Goal: Communication & Community: Answer question/provide support

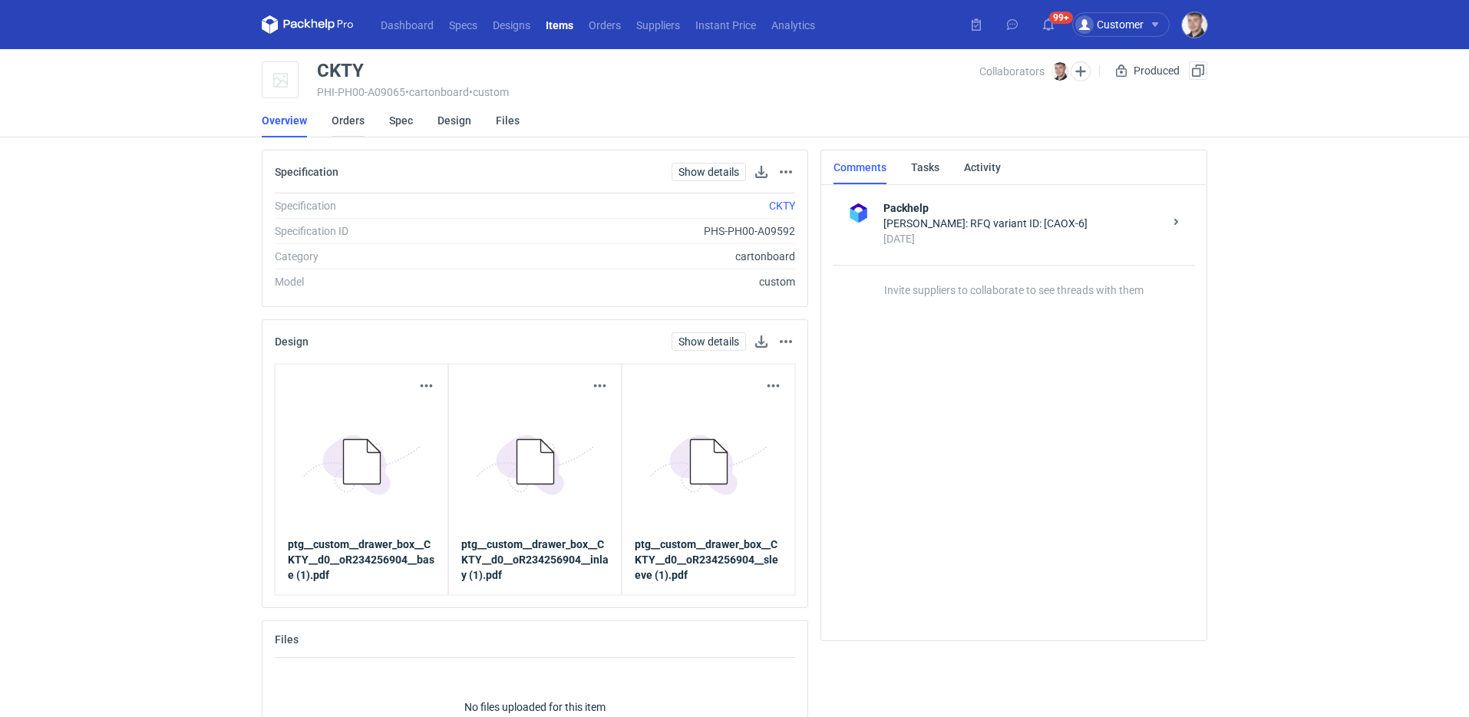
click at [343, 119] on link "Orders" at bounding box center [348, 121] width 33 height 34
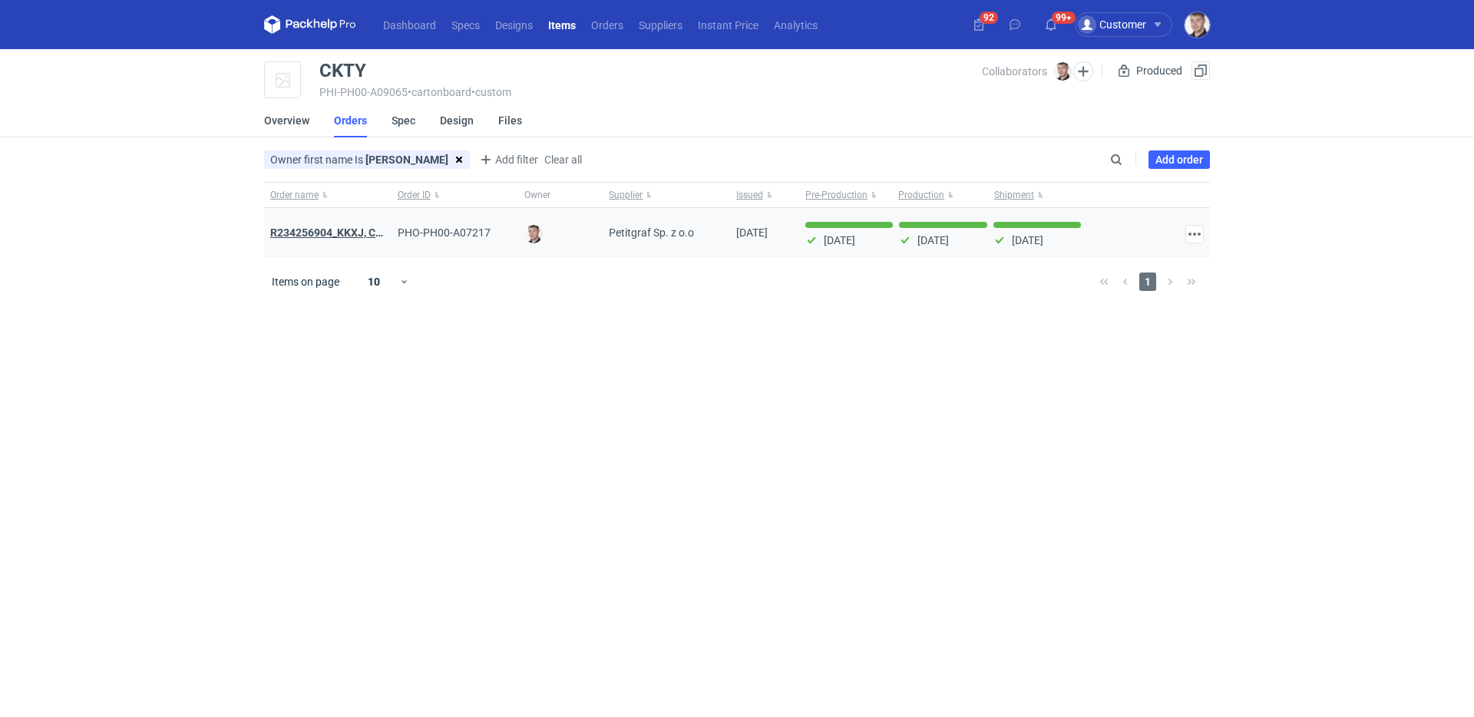
click at [346, 236] on strong "R234256904_KKXJ, CKTY,PCHN, FHNV,TJBT,BVDV,VPVS,UUAJ,HTKI,TWOS,IFEI,BQIJ" at bounding box center [474, 232] width 409 height 12
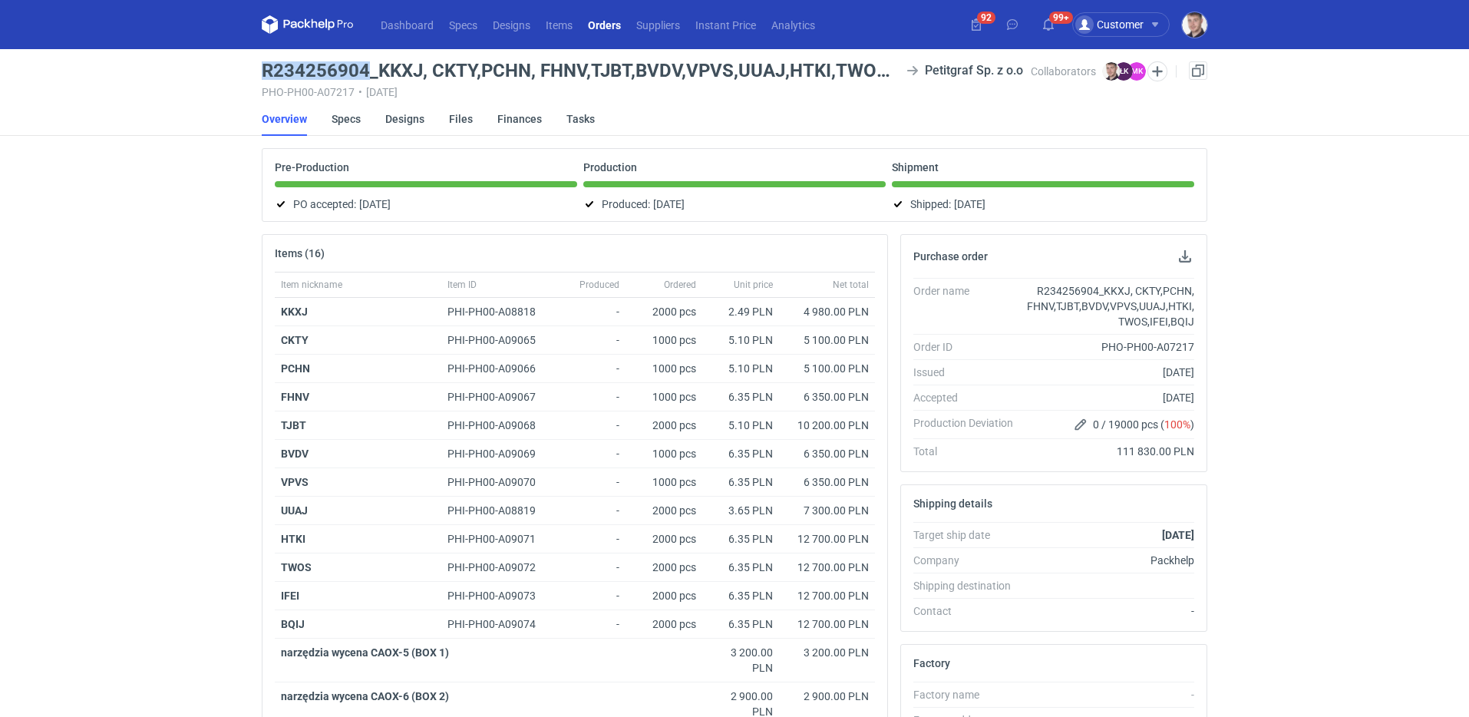
drag, startPoint x: 261, startPoint y: 74, endPoint x: 364, endPoint y: 65, distance: 103.3
click at [364, 65] on main "R234256904_KKXJ, CKTY,PCHN, FHNV,TJBT,BVDV,VPVS,UUAJ,HTKI,TWOS,IFEI,BQIJ Petitg…" at bounding box center [735, 560] width 958 height 1023
copy h3 "R234256904"
click at [621, 21] on link "Orders" at bounding box center [604, 24] width 48 height 18
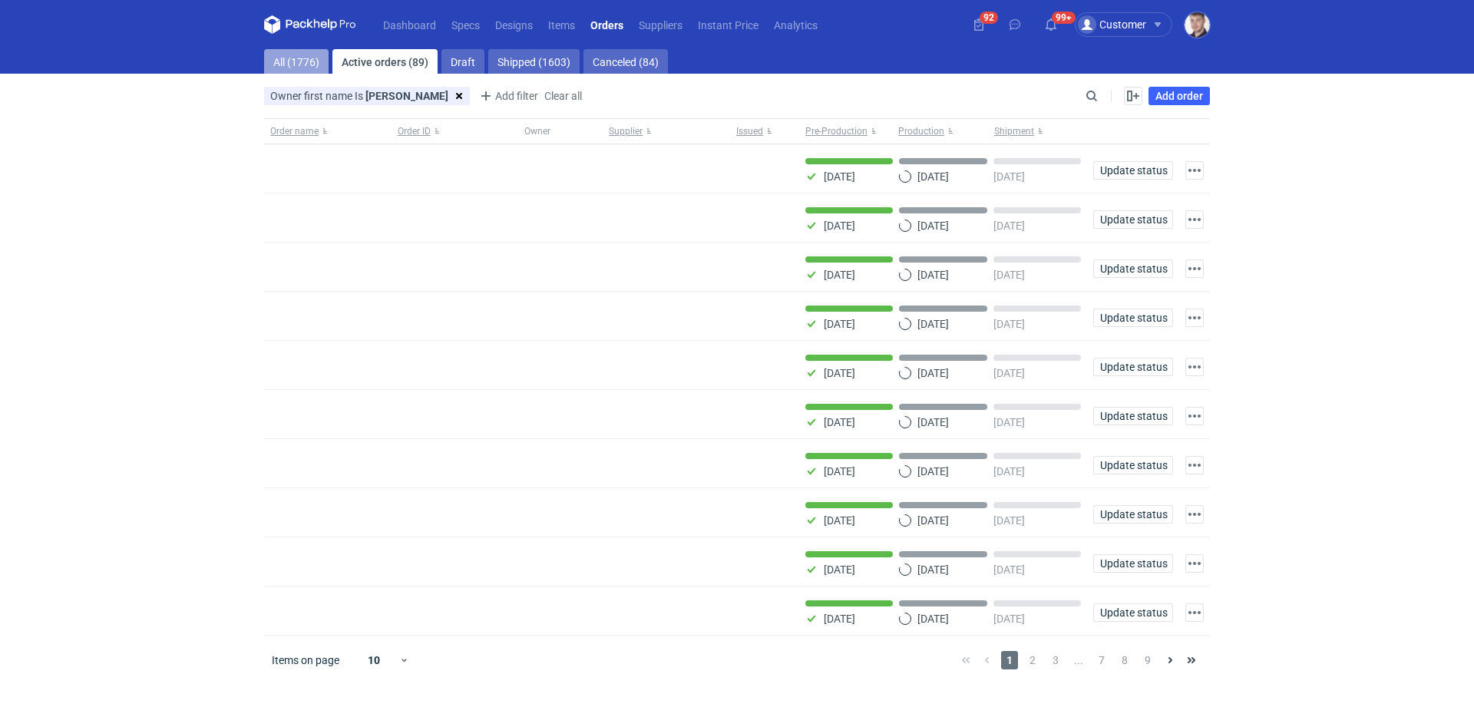
click at [305, 66] on link "All (1776)" at bounding box center [296, 61] width 64 height 25
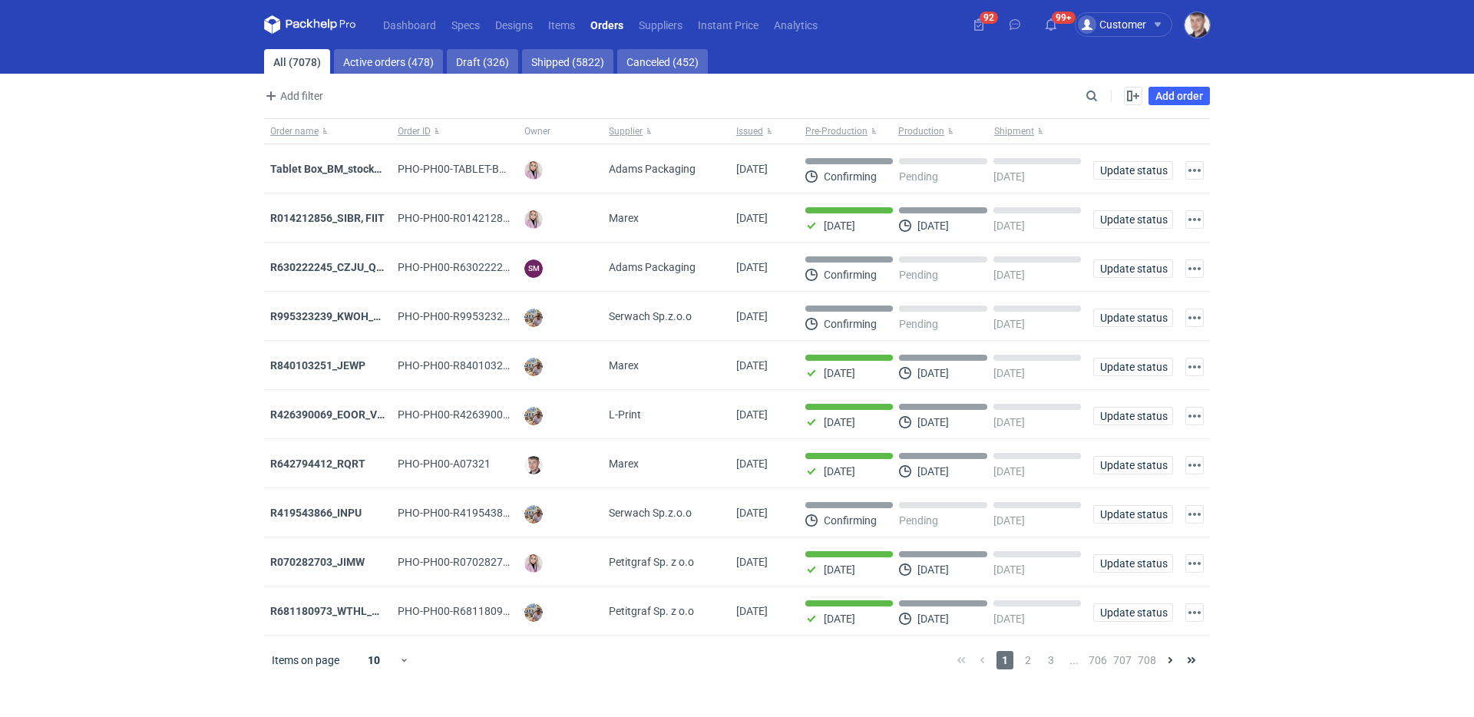
click at [1076, 96] on div "Add filter Owner first name Owner last name Issued Supplier" at bounding box center [672, 96] width 817 height 18
click at [1082, 95] on input "Search" at bounding box center [1025, 96] width 152 height 18
paste input "R234256904"
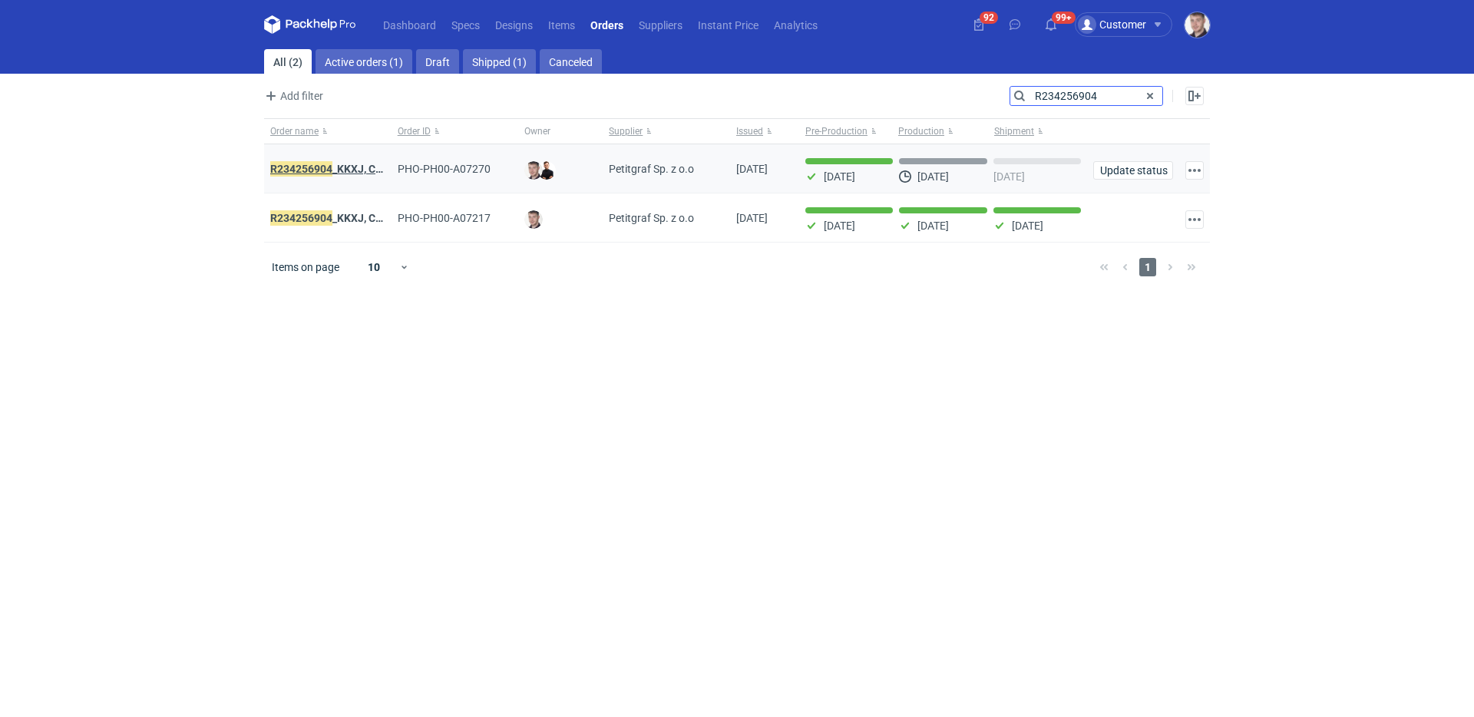
type input "R234256904"
click at [355, 171] on strong "R234256904 _KKXJ, CKTY,PCHN, FHNV,TJBT,BVDV,VPVS,UUAJ,HTKI,TWOS,IFEI,BQIJ'" at bounding box center [475, 168] width 411 height 17
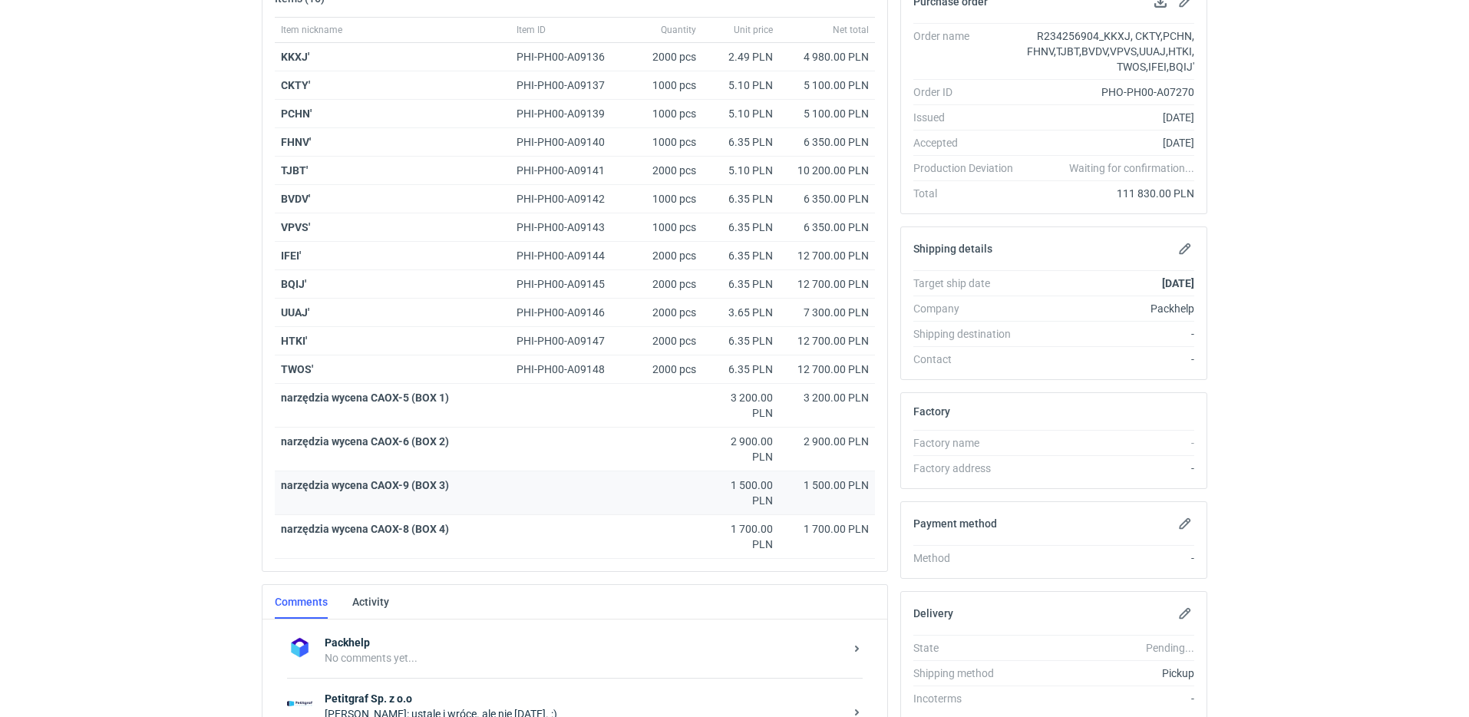
scroll to position [355, 0]
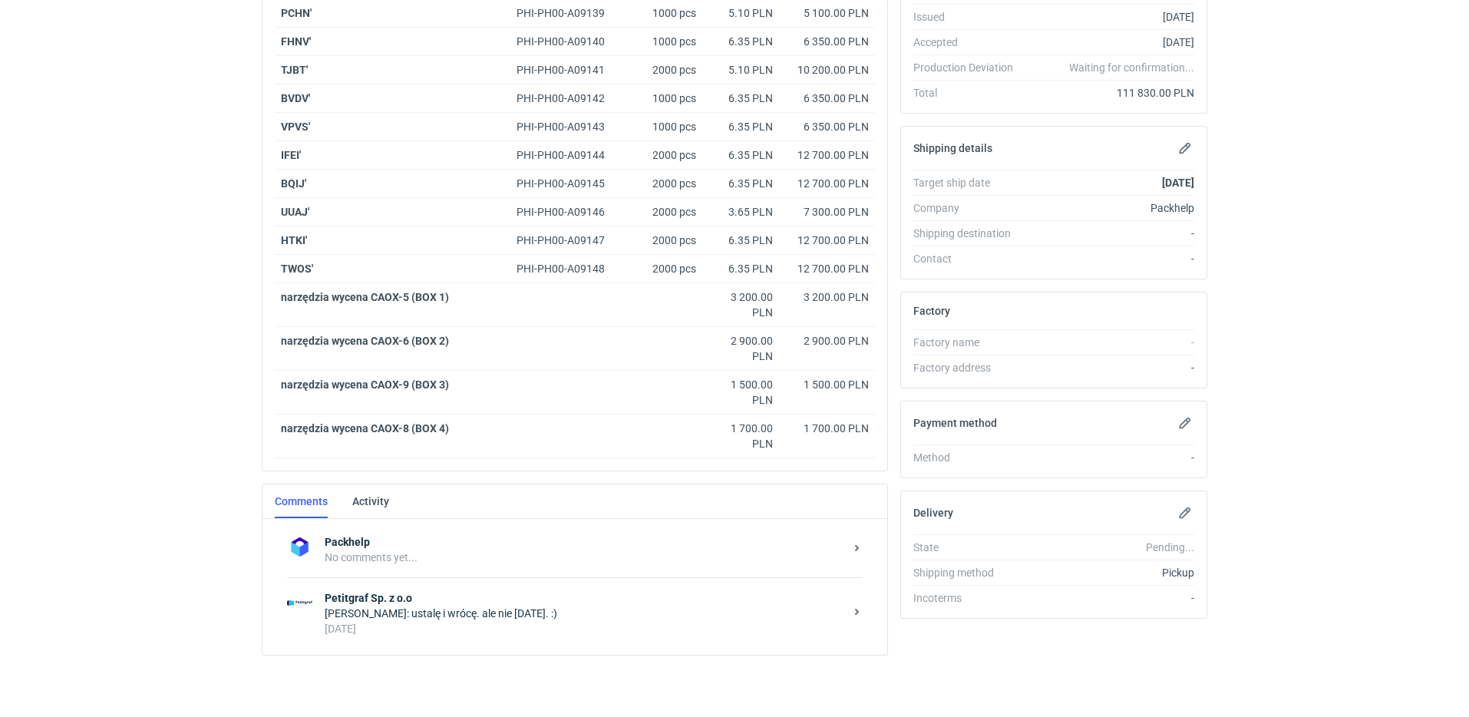
click at [545, 606] on div "[PERSON_NAME]: ustalę i wrócę. ale nie [DATE]. :)" at bounding box center [585, 613] width 520 height 15
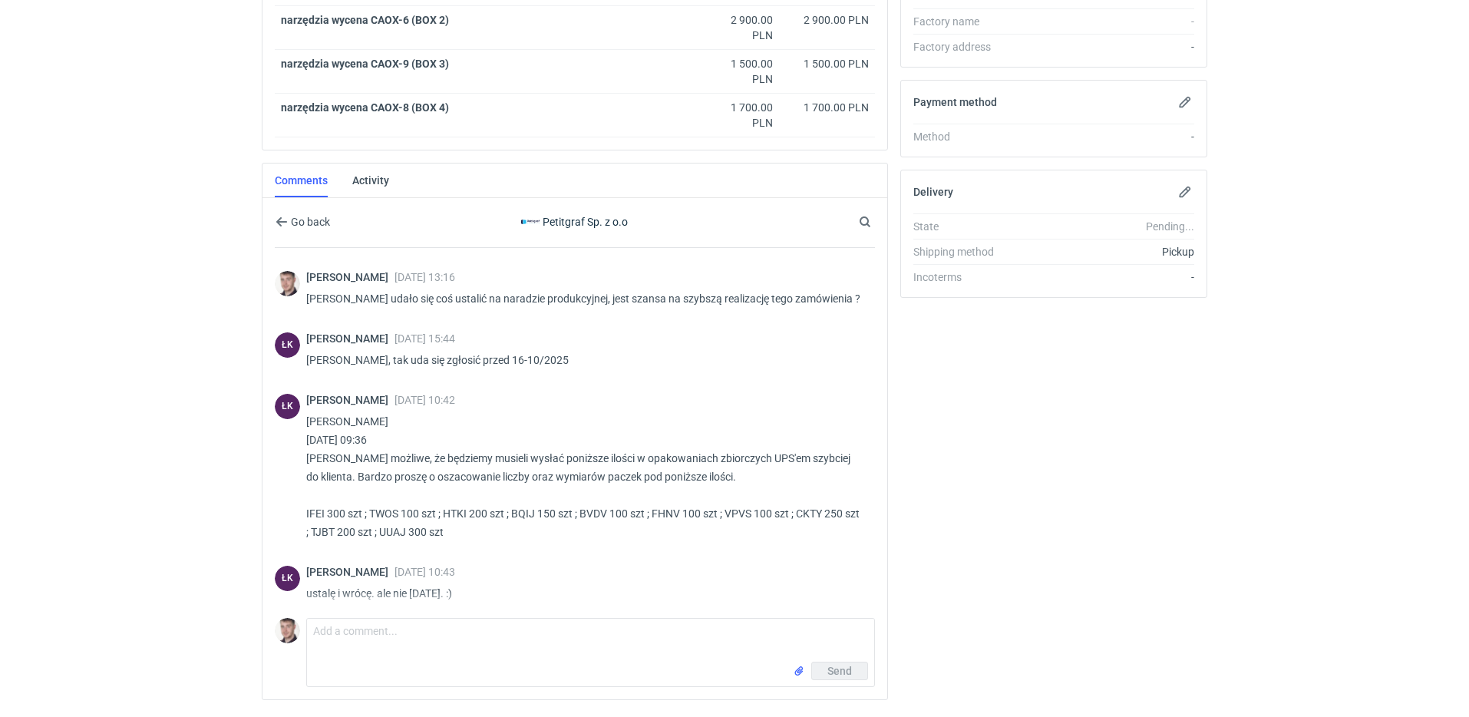
scroll to position [537, 0]
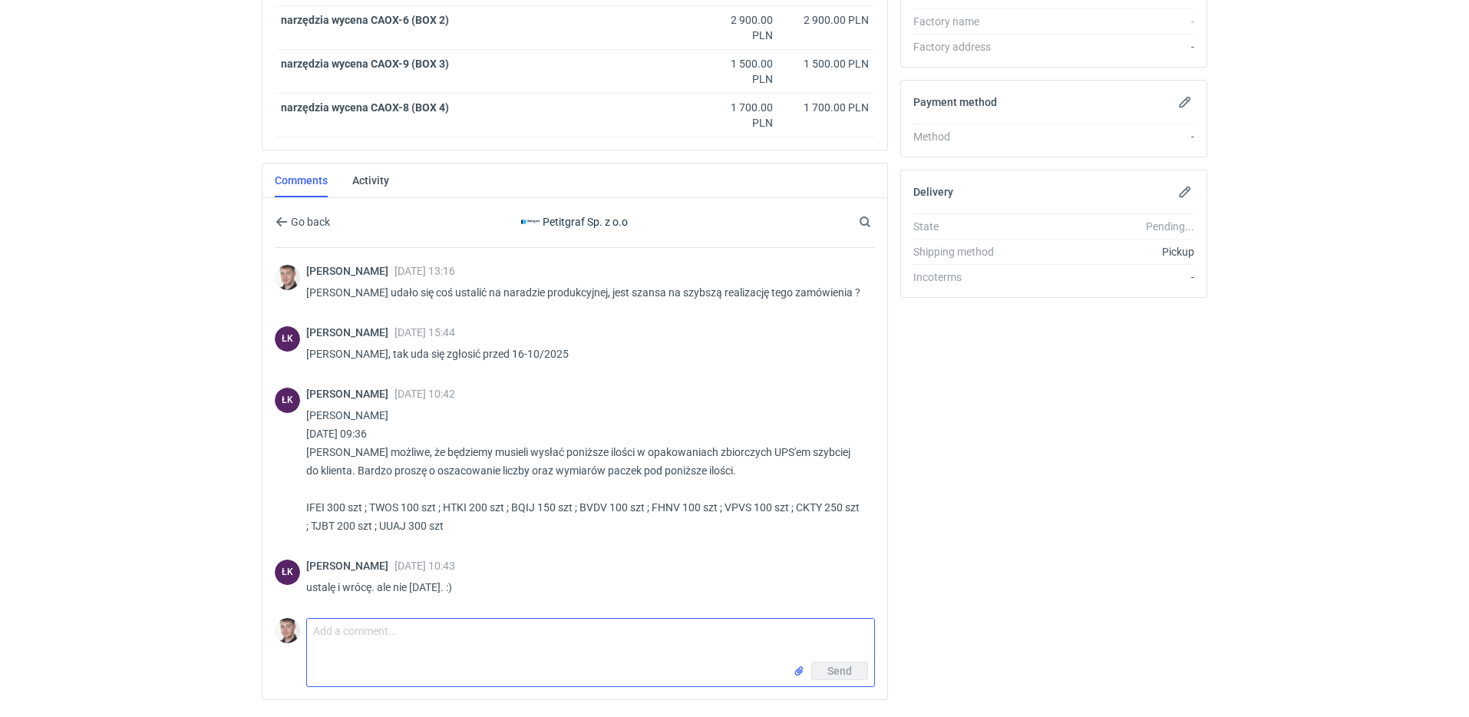
click at [459, 649] on textarea "Comment message" at bounding box center [590, 640] width 567 height 43
type textarea "[PERSON_NAME] udało się ustalić wymiary tych paczek? Zamówienie zostanie zgłosz…"
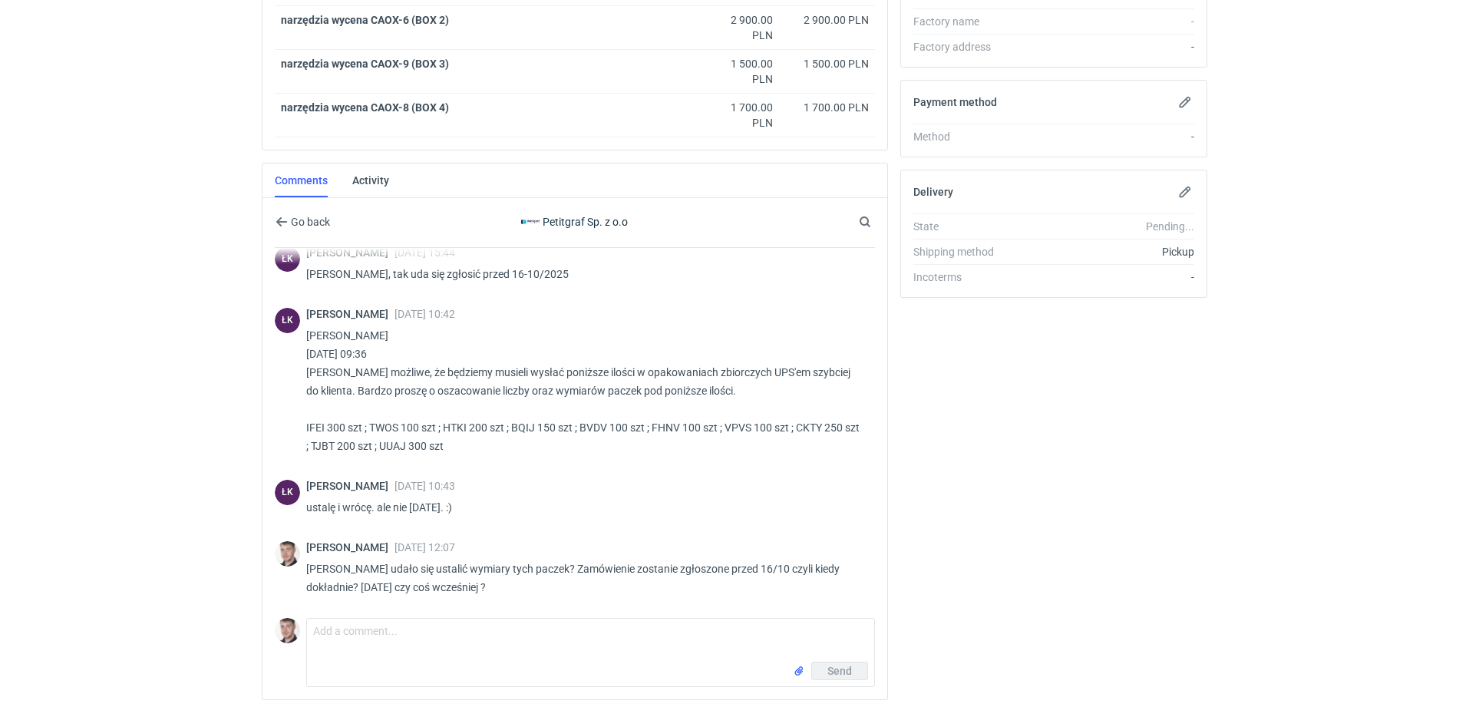
scroll to position [617, 0]
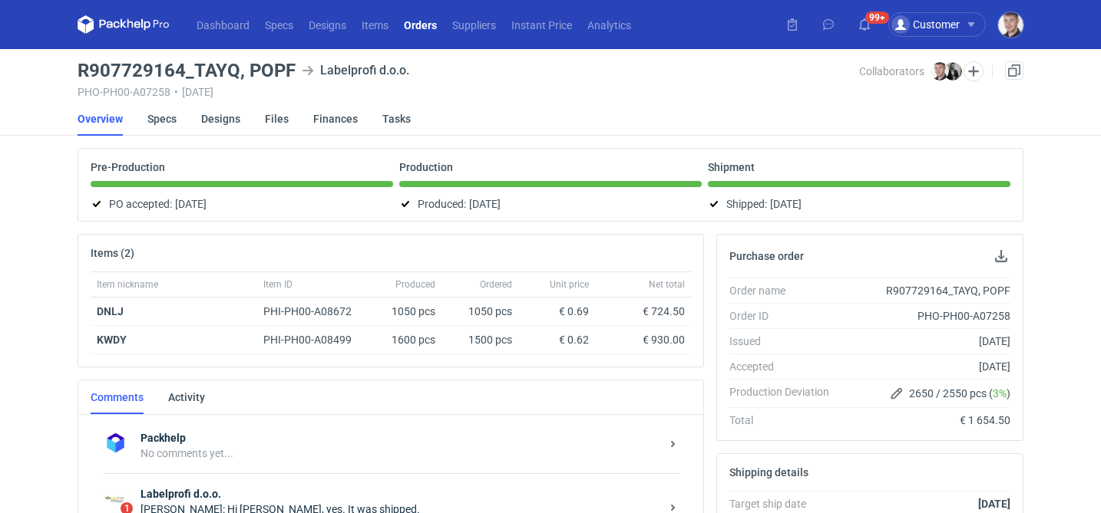
scroll to position [266, 0]
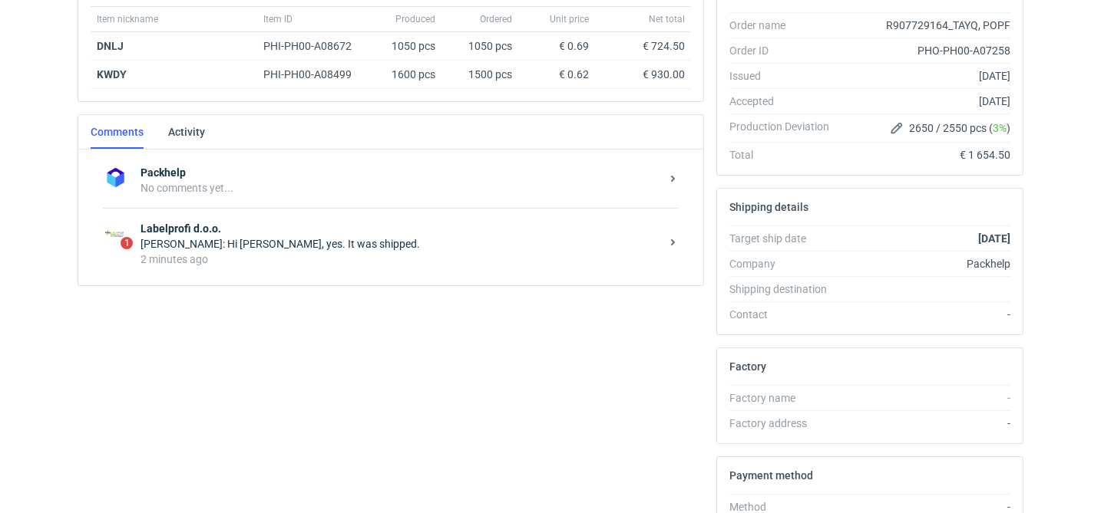
click at [325, 259] on div "2 minutes ago" at bounding box center [400, 259] width 520 height 15
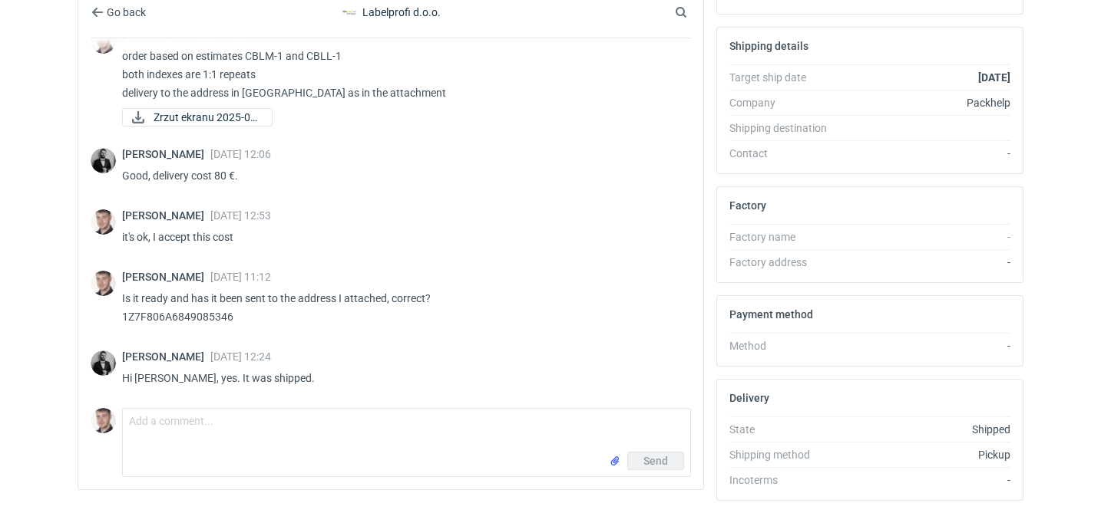
scroll to position [476, 0]
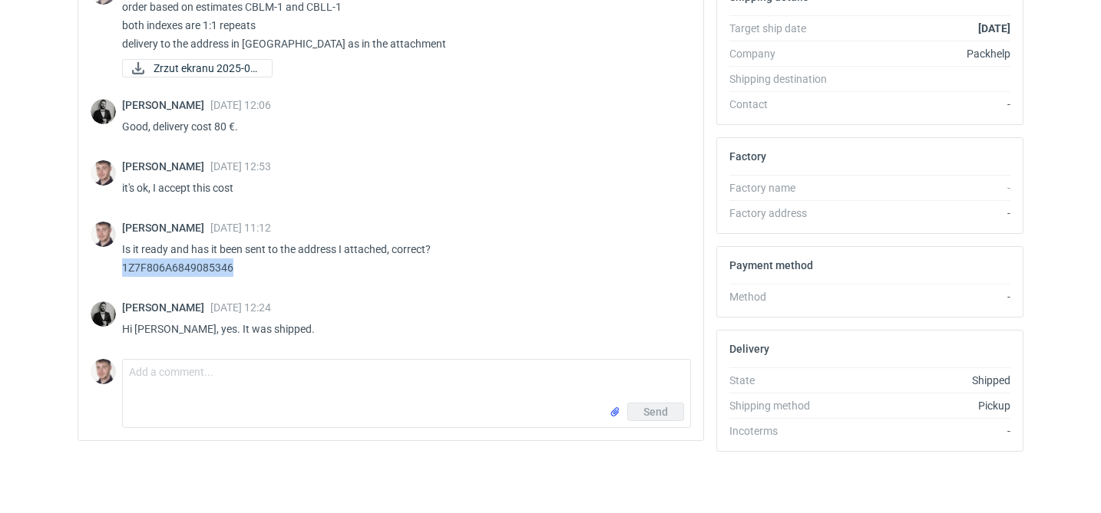
drag, startPoint x: 242, startPoint y: 268, endPoint x: 117, endPoint y: 273, distance: 124.5
click at [117, 273] on div "Maciej Sikora 06 Oct 2025 11:12 Is it ready and has it been sent to the address…" at bounding box center [391, 253] width 600 height 80
copy p "1Z7F806A6849085346"
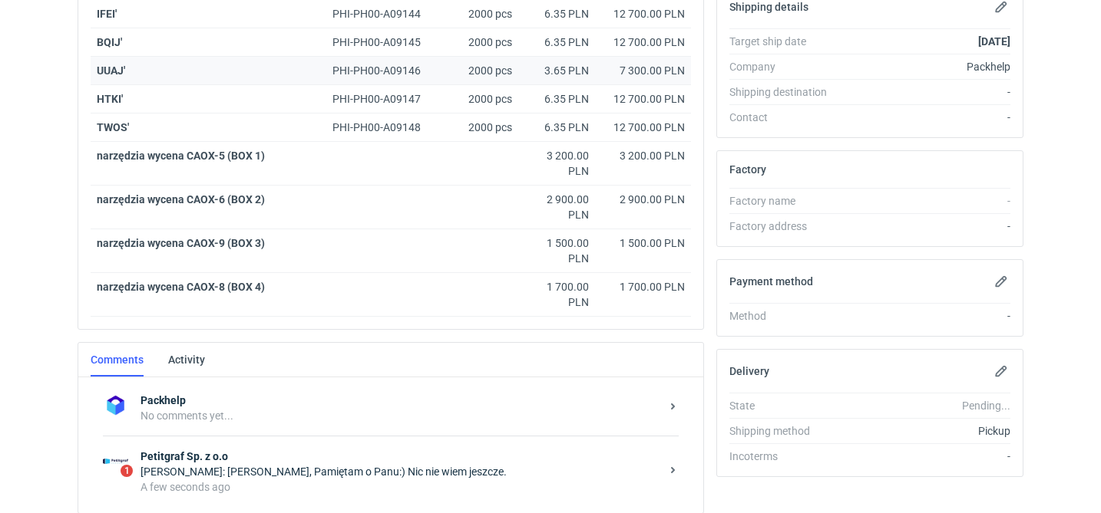
scroll to position [559, 0]
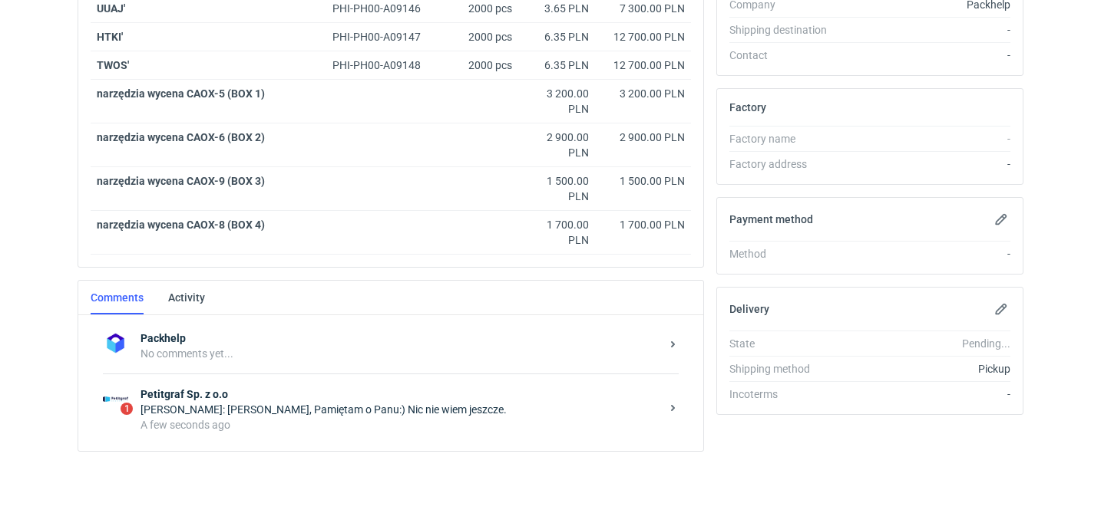
click at [340, 382] on div "1 Petitgraf Sp. z o.o Łukasz Kowalski: Panie Macieju, Pamiętam o Panu:) Nic nie…" at bounding box center [391, 409] width 576 height 71
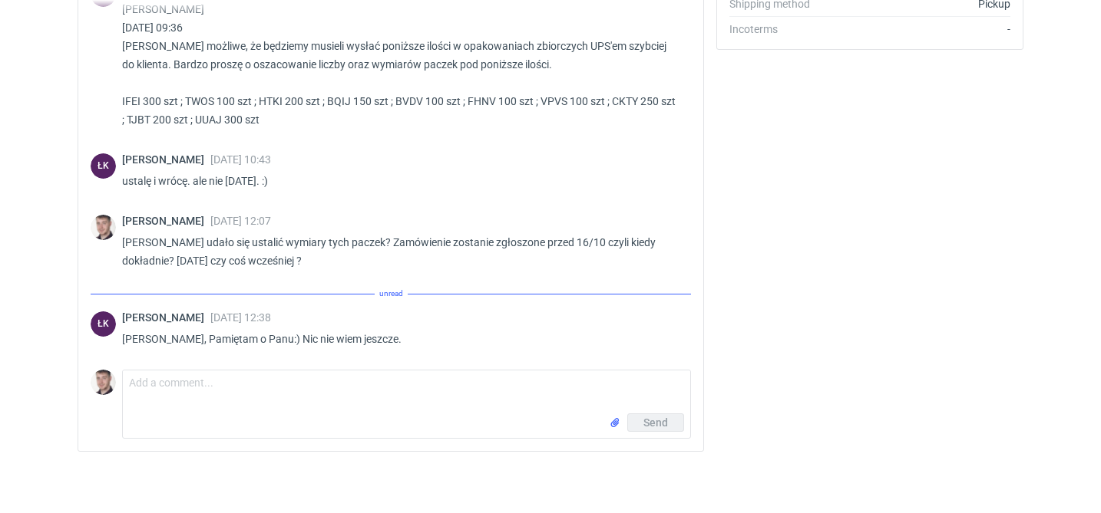
scroll to position [678, 0]
